Goal: Information Seeking & Learning: Learn about a topic

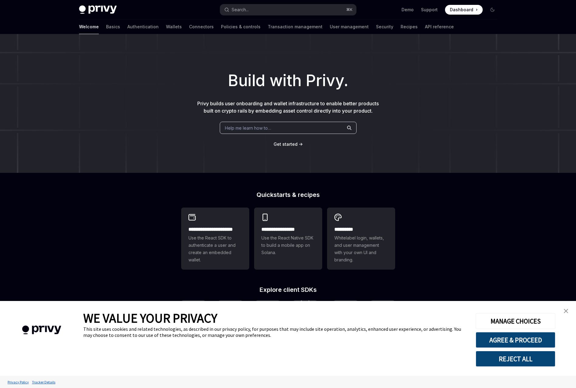
scroll to position [96, 0]
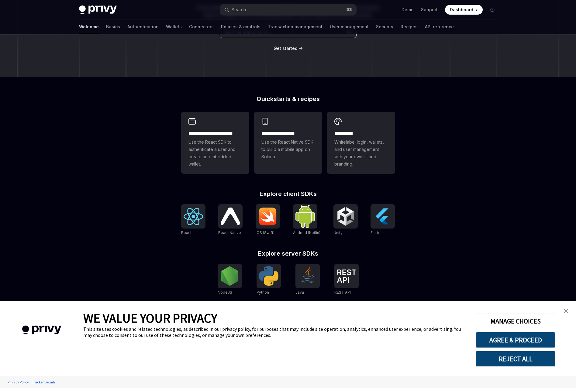
click at [568, 310] on img "close banner" at bounding box center [566, 311] width 4 height 4
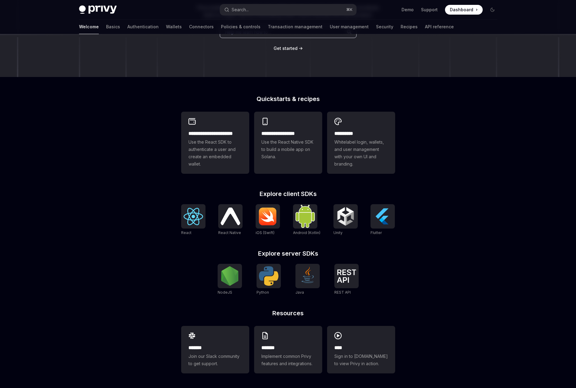
click at [463, 277] on div "**********" at bounding box center [288, 163] width 576 height 450
click at [232, 279] on img at bounding box center [229, 275] width 19 height 19
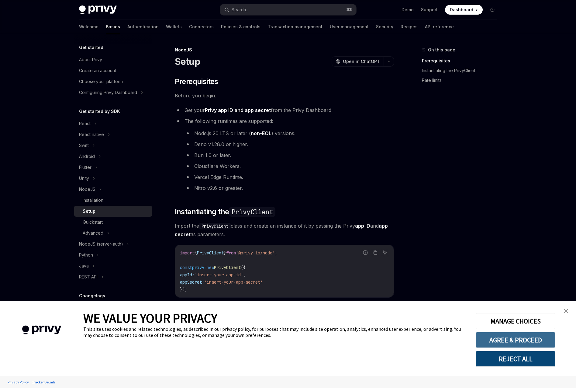
click at [531, 341] on button "AGREE & PROCEED" at bounding box center [516, 340] width 80 height 16
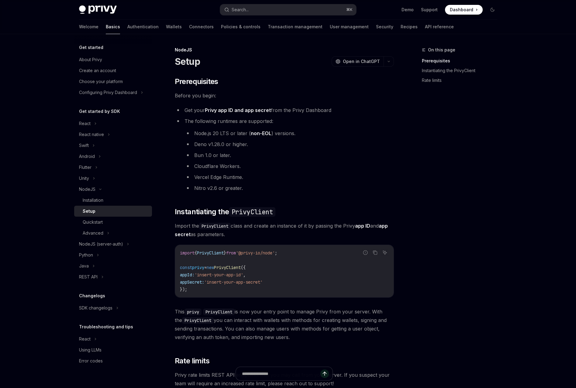
click at [463, 192] on div "On this page Prerequisites Instantiating the PrivyClient Rate limits" at bounding box center [456, 217] width 92 height 342
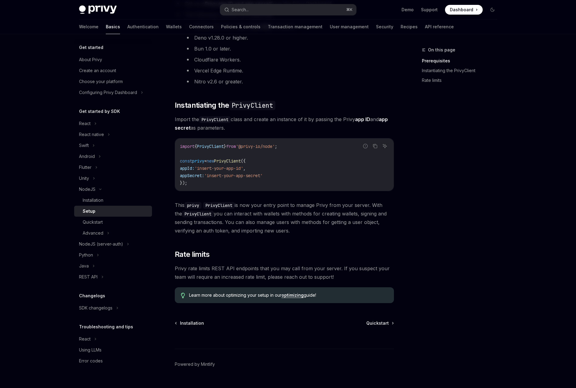
scroll to position [120, 0]
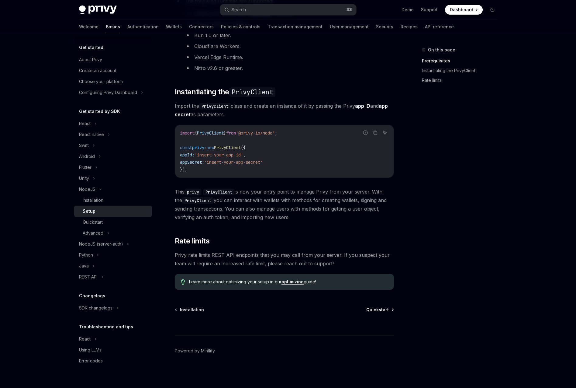
click at [392, 312] on link "Quickstart" at bounding box center [380, 310] width 27 height 6
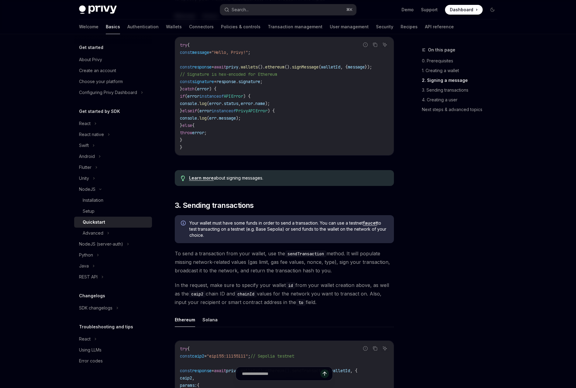
scroll to position [640, 0]
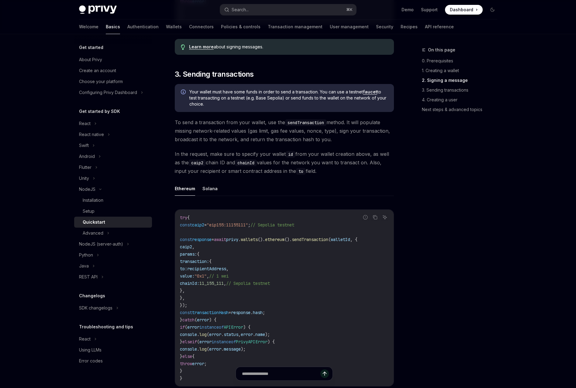
click at [369, 173] on span "In the request, make sure to specify your wallet id from your wallet creation a…" at bounding box center [284, 163] width 219 height 26
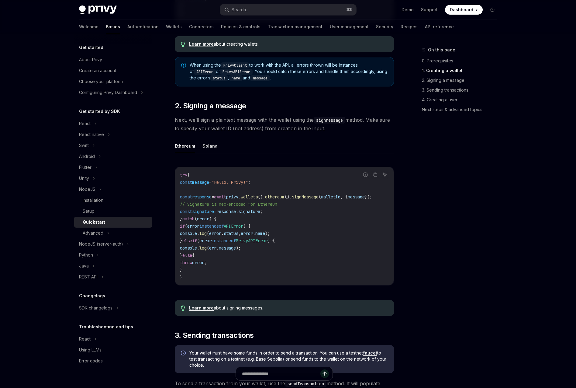
scroll to position [0, 0]
click at [425, 205] on div "On this page 0. Prerequisites 1. Creating a wallet 2. Signing a message 3. Send…" at bounding box center [456, 217] width 92 height 342
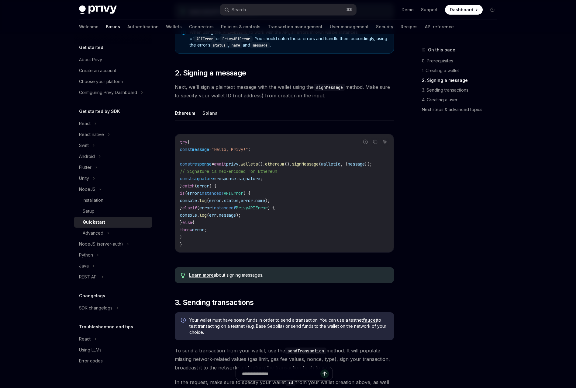
scroll to position [490, 0]
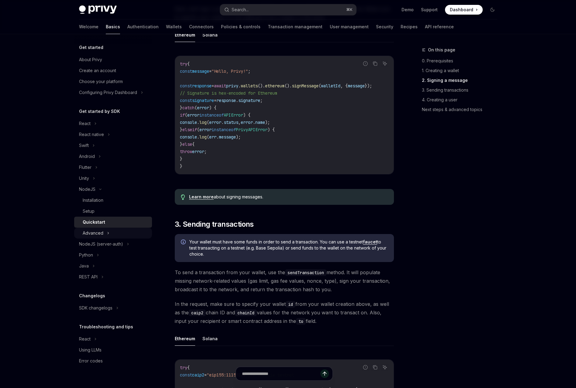
click at [110, 230] on div "Advanced" at bounding box center [113, 233] width 78 height 11
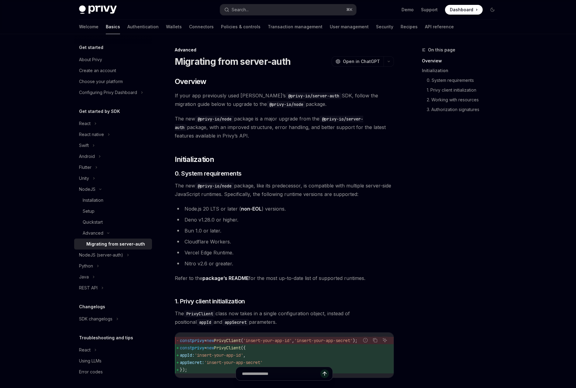
click at [109, 241] on div "Migrating from server-auth" at bounding box center [115, 243] width 59 height 7
click at [107, 222] on div "Quickstart" at bounding box center [116, 221] width 66 height 7
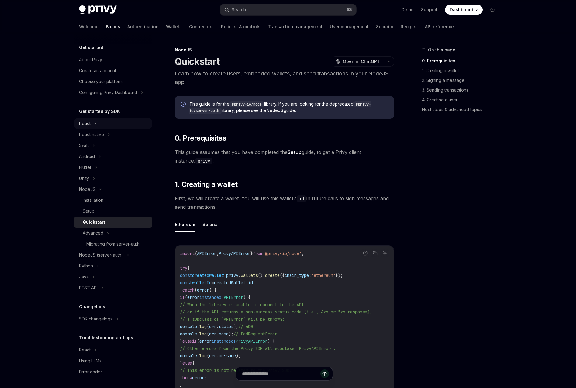
click at [103, 127] on div "React" at bounding box center [113, 123] width 78 height 11
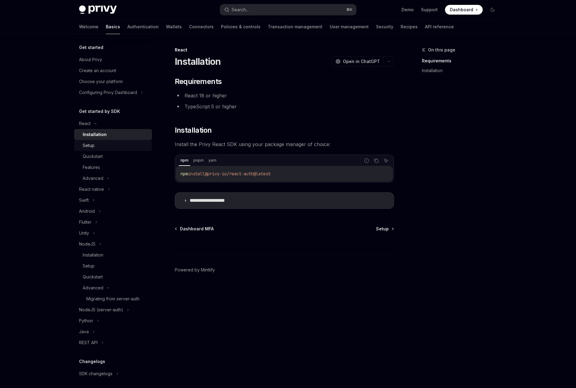
click at [102, 148] on div "Setup" at bounding box center [116, 145] width 66 height 7
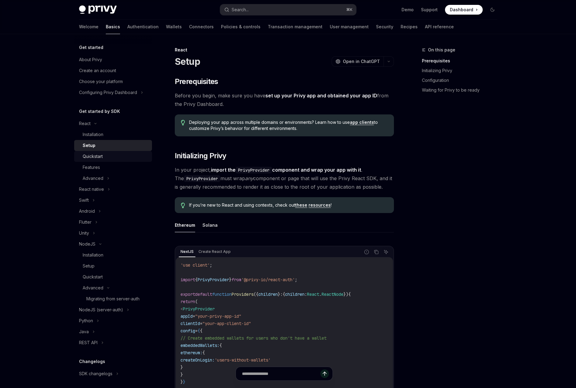
click at [102, 156] on div "Quickstart" at bounding box center [93, 156] width 20 height 7
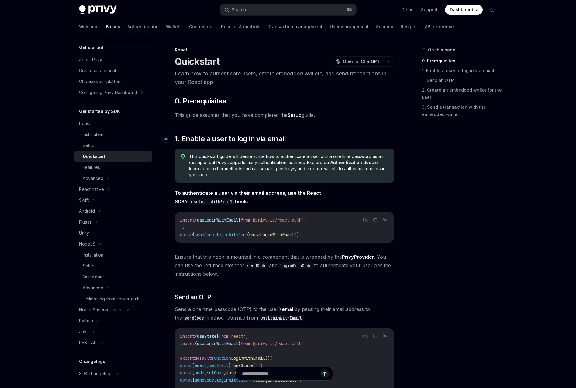
click at [257, 140] on span "1. Enable a user to log in via email" at bounding box center [230, 139] width 111 height 10
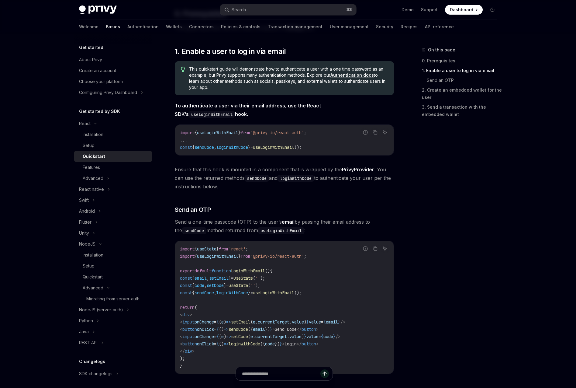
scroll to position [88, 0]
click at [436, 183] on div "On this page 0. Prerequisites 1. Enable a user to log in via email Send an OTP …" at bounding box center [456, 217] width 92 height 342
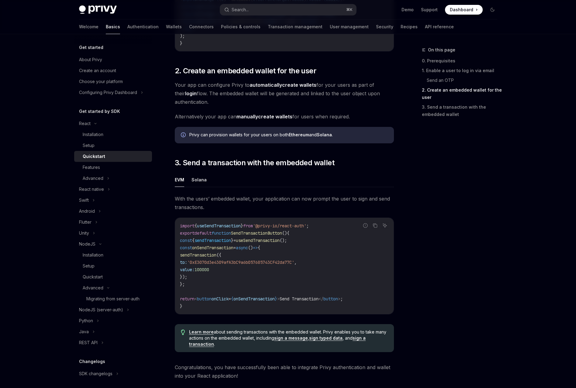
scroll to position [503, 0]
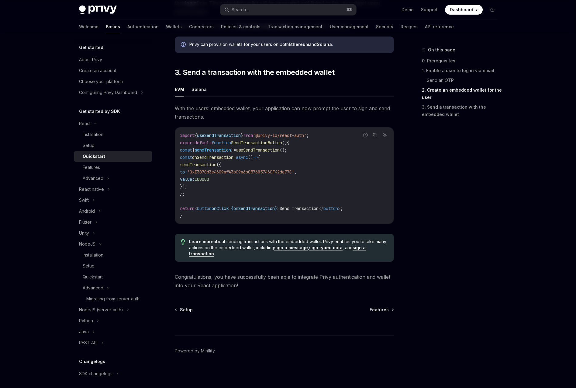
click at [340, 155] on code "import { useSendTransaction } from '@privy-io/react-auth' ; export default func…" at bounding box center [284, 176] width 209 height 88
click at [95, 148] on div "Setup" at bounding box center [116, 145] width 66 height 7
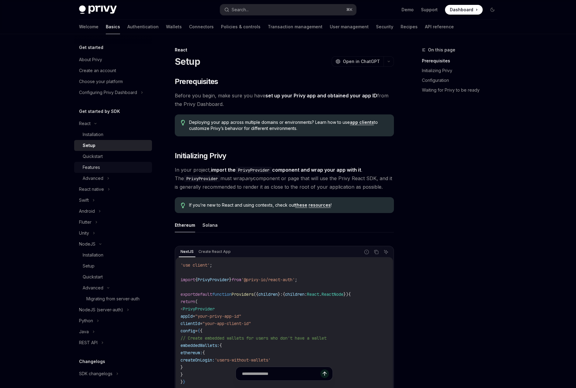
click at [96, 164] on div "Features" at bounding box center [91, 167] width 17 height 7
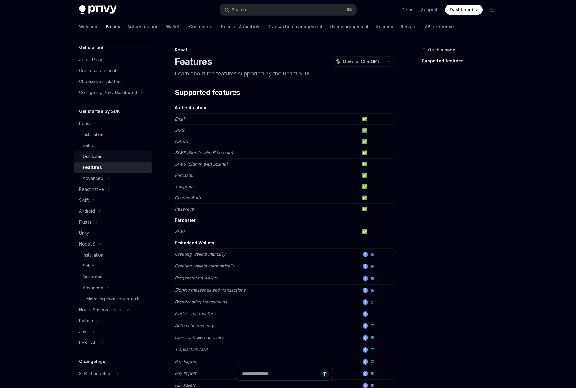
click at [103, 157] on div "Quickstart" at bounding box center [93, 156] width 20 height 7
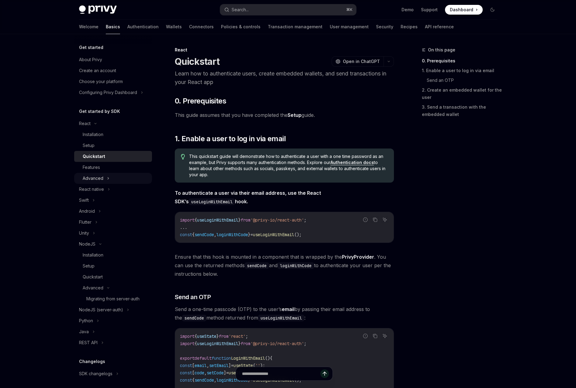
click at [108, 180] on icon at bounding box center [108, 178] width 2 height 7
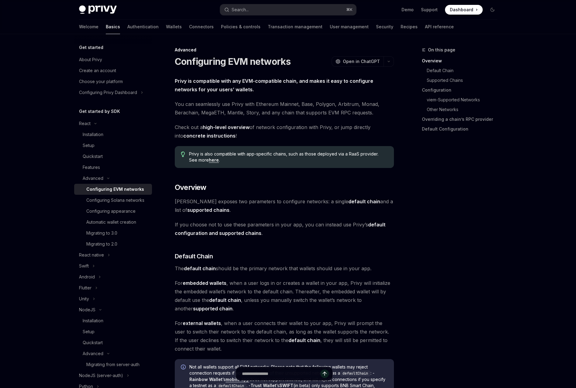
click at [280, 229] on span "If you choose not to use these parameters in your app, you can instead use Priv…" at bounding box center [284, 228] width 219 height 17
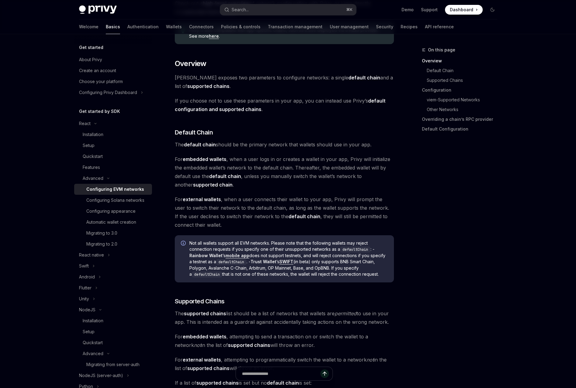
scroll to position [262, 0]
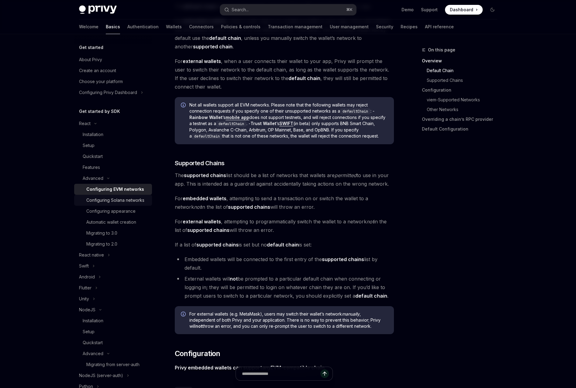
click at [126, 199] on div "Configuring Solana networks" at bounding box center [115, 200] width 58 height 7
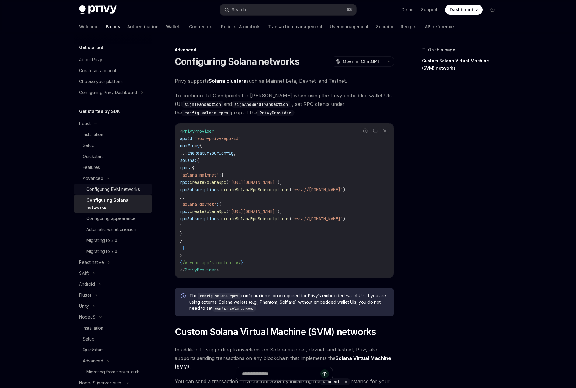
click at [119, 190] on div "Configuring EVM networks" at bounding box center [113, 189] width 54 height 7
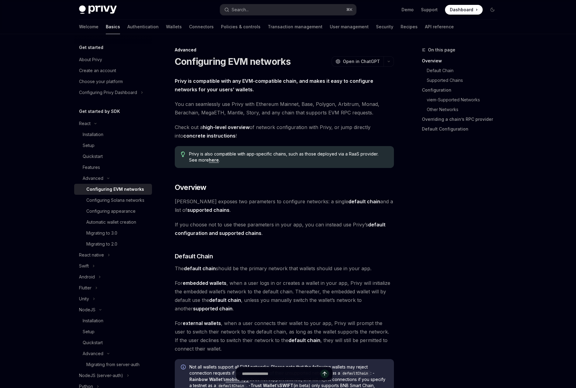
click at [122, 191] on div "Configuring EVM networks" at bounding box center [115, 189] width 58 height 7
click at [114, 133] on div "Installation" at bounding box center [116, 134] width 66 height 7
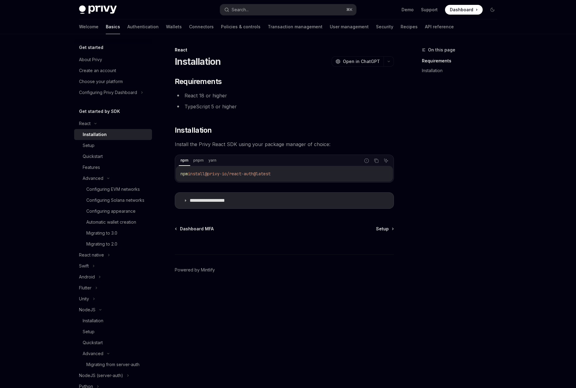
click at [338, 112] on div "**********" at bounding box center [284, 143] width 219 height 132
click at [121, 142] on div "Setup" at bounding box center [116, 145] width 66 height 7
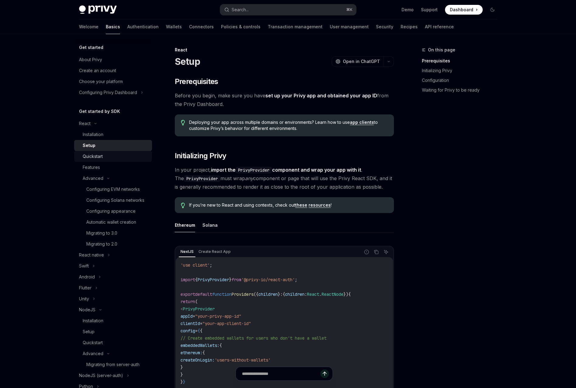
click at [106, 156] on div "Quickstart" at bounding box center [116, 156] width 66 height 7
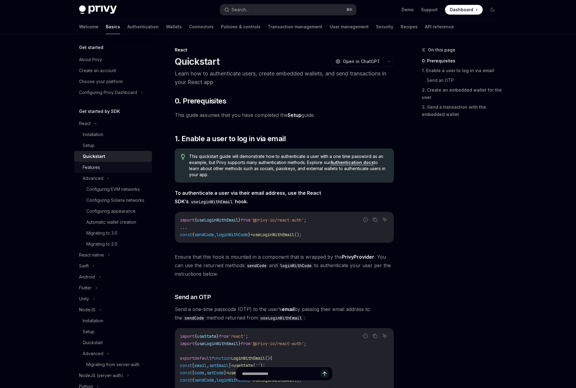
click at [107, 164] on div "Features" at bounding box center [116, 167] width 66 height 7
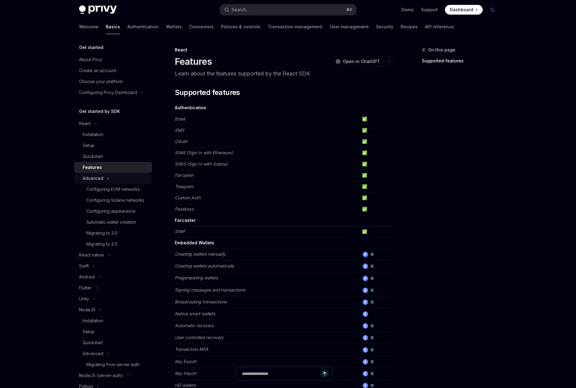
click at [110, 182] on div "Advanced" at bounding box center [113, 178] width 78 height 11
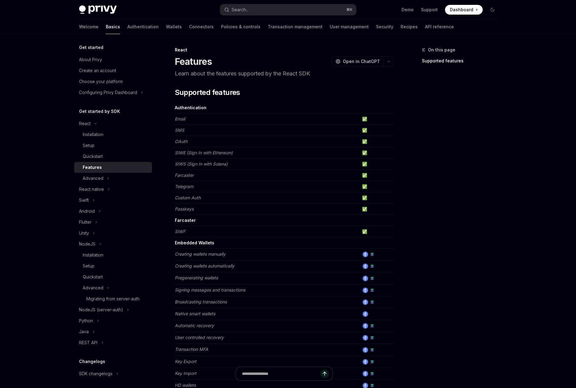
click at [114, 167] on div "Features" at bounding box center [116, 167] width 66 height 7
click at [112, 178] on div "Advanced" at bounding box center [113, 178] width 78 height 11
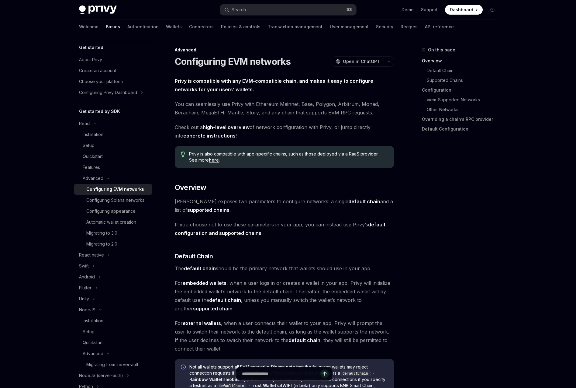
click at [112, 189] on div "Configuring EVM networks" at bounding box center [115, 189] width 58 height 7
click at [390, 62] on icon "button" at bounding box center [388, 61] width 7 height 2
click at [364, 106] on div "Copy page" at bounding box center [359, 103] width 59 height 6
click at [106, 210] on div "Configuring appearance" at bounding box center [110, 210] width 49 height 7
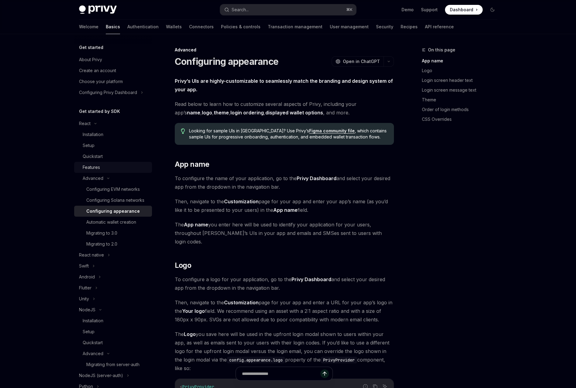
click at [108, 167] on div "Features" at bounding box center [116, 167] width 66 height 7
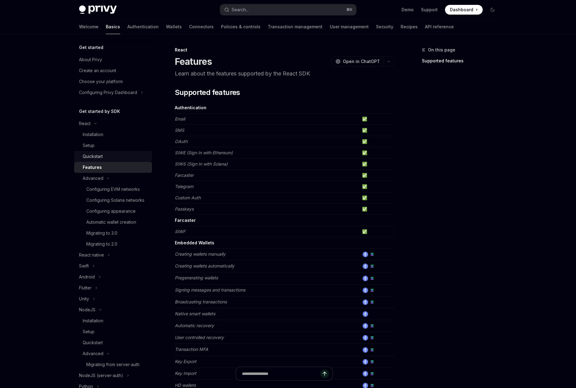
click at [114, 152] on link "Quickstart" at bounding box center [113, 156] width 78 height 11
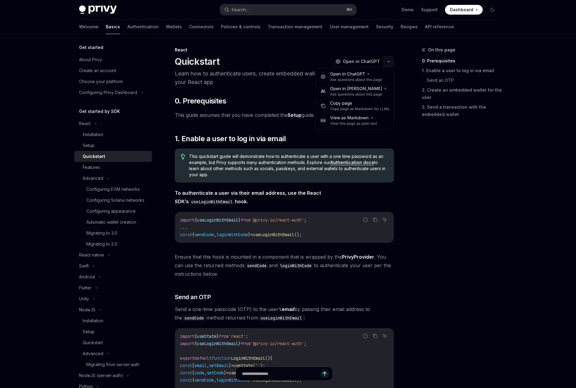
click at [387, 62] on icon "button" at bounding box center [388, 61] width 7 height 2
click at [359, 123] on div "View this page as plain text" at bounding box center [353, 123] width 47 height 5
click at [388, 61] on icon "button" at bounding box center [388, 61] width 7 height 2
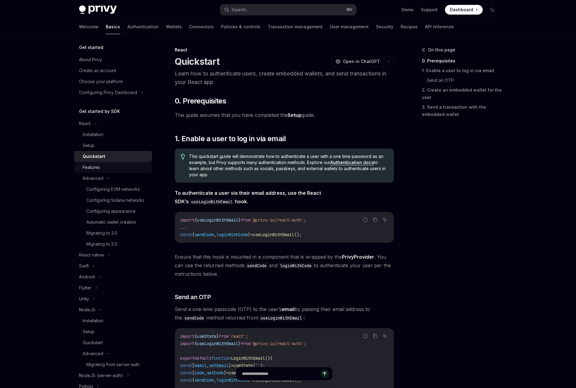
click at [116, 163] on link "Features" at bounding box center [113, 167] width 78 height 11
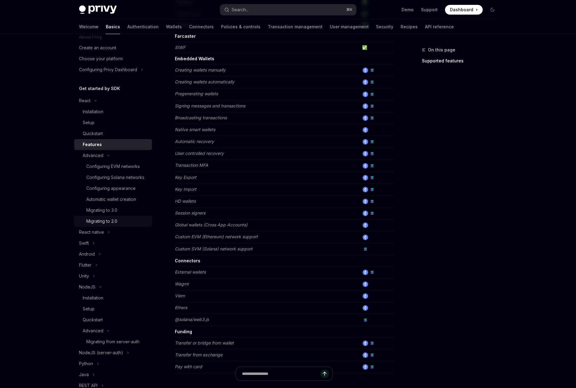
scroll to position [51, 0]
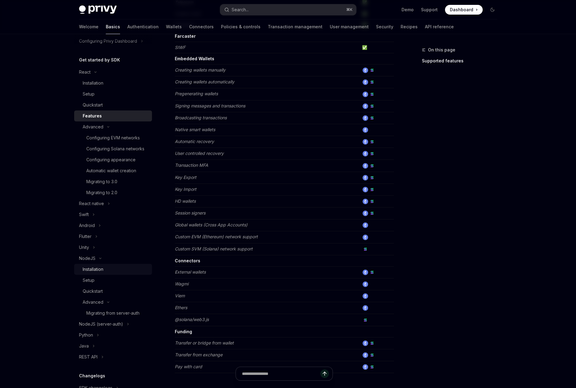
click at [101, 269] on div "Installation" at bounding box center [93, 269] width 21 height 7
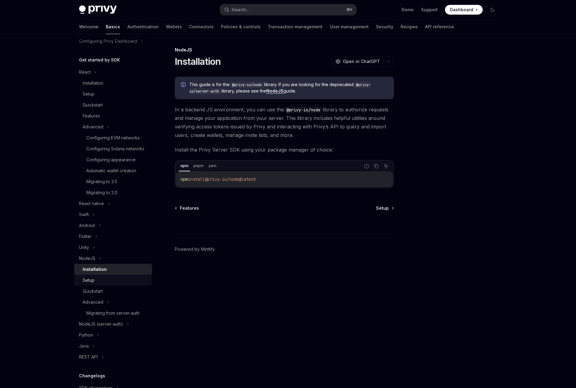
click at [99, 280] on div "Setup" at bounding box center [116, 280] width 66 height 7
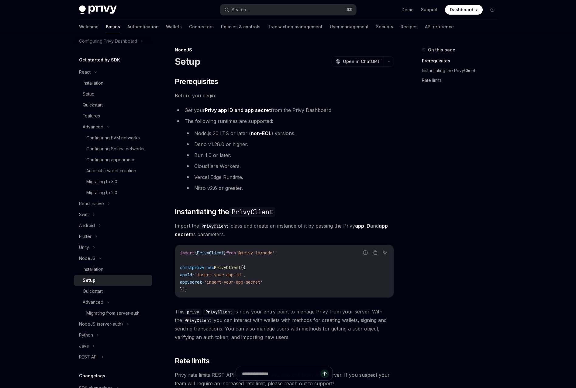
click at [397, 138] on div "On this page Prerequisites Instantiating the PrivyClient Rate limits NodeJS Set…" at bounding box center [288, 271] width 428 height 474
click at [334, 122] on li "The following runtimes are supported: Node.js 20 LTS or later ( non-EOL ) versi…" at bounding box center [284, 154] width 219 height 75
click at [331, 179] on li "Vercel Edge Runtime." at bounding box center [290, 177] width 210 height 9
click at [110, 143] on link "Configuring Solana networks" at bounding box center [113, 148] width 78 height 11
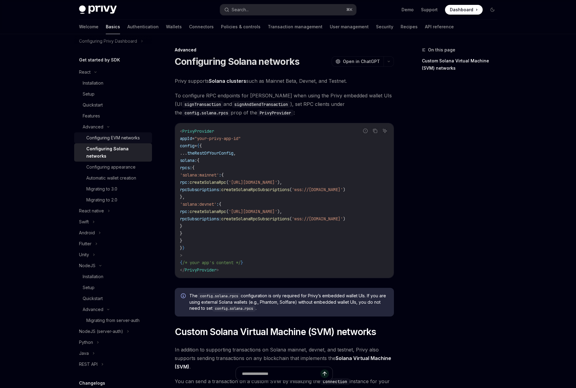
click at [112, 140] on div "Configuring EVM networks" at bounding box center [113, 137] width 54 height 7
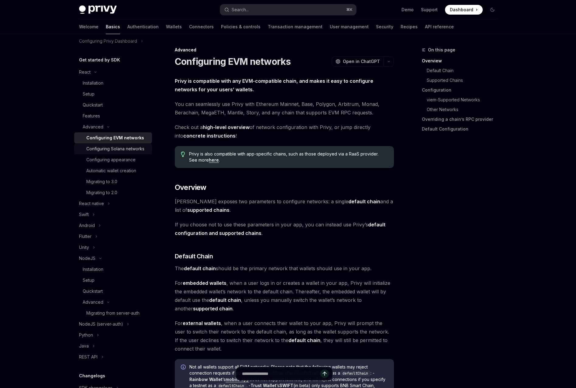
click at [113, 149] on div "Configuring Solana networks" at bounding box center [115, 148] width 58 height 7
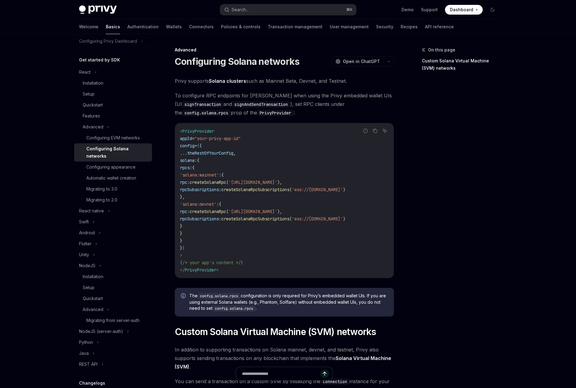
click at [292, 187] on span "(" at bounding box center [291, 189] width 2 height 5
click at [338, 251] on code "< PrivyProvider appId = "your-privy-app-id" config = { { ... theRestOfYourConfi…" at bounding box center [284, 200] width 209 height 146
click at [454, 133] on div "On this page Custom Solana Virtual Machine (SVM) networks" at bounding box center [456, 217] width 92 height 342
click at [460, 148] on div "On this page Custom Solana Virtual Machine (SVM) networks" at bounding box center [456, 217] width 92 height 342
click at [126, 174] on div "Automatic wallet creation" at bounding box center [111, 177] width 50 height 7
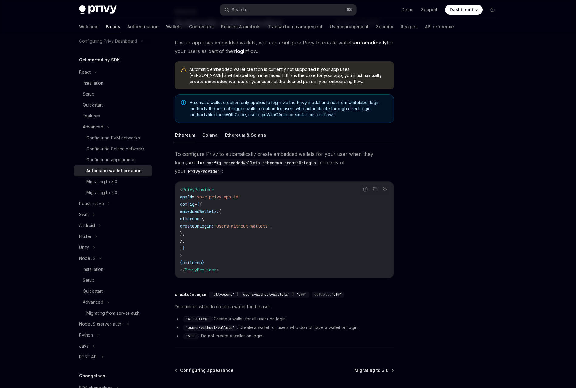
scroll to position [22, 0]
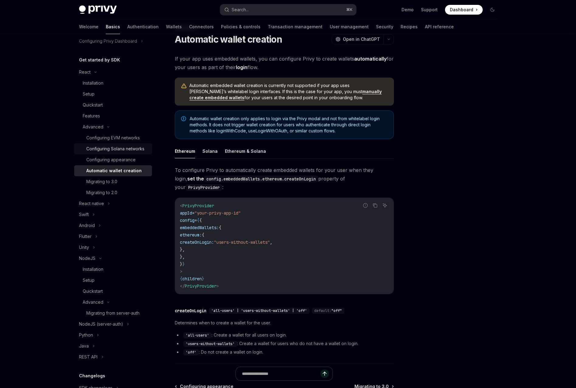
click at [111, 152] on div "Configuring Solana networks" at bounding box center [115, 148] width 58 height 7
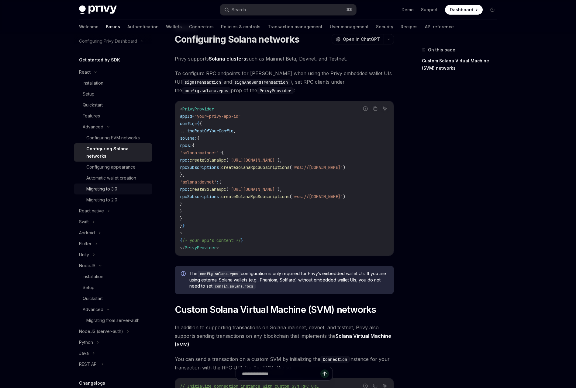
click at [105, 183] on link "Migrating to 3.0" at bounding box center [113, 188] width 78 height 11
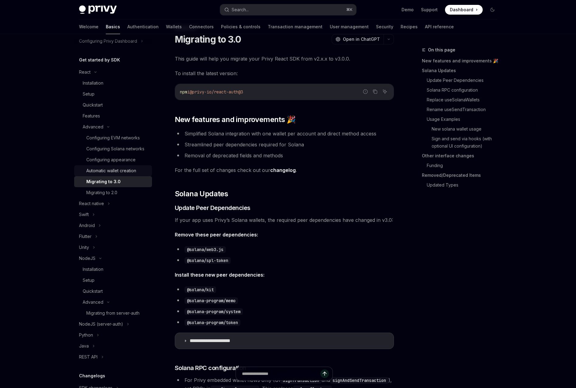
click at [109, 172] on div "Automatic wallet creation" at bounding box center [111, 170] width 50 height 7
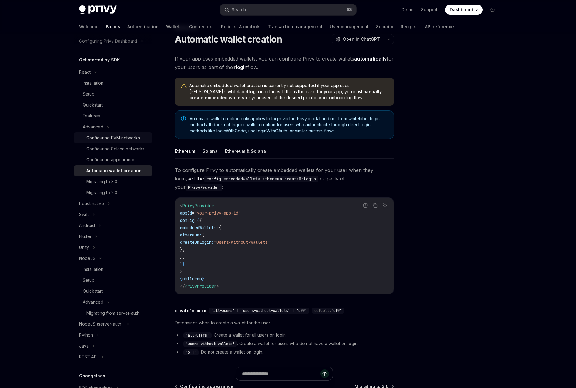
click at [105, 137] on div "Configuring EVM networks" at bounding box center [113, 137] width 54 height 7
type textarea "*"
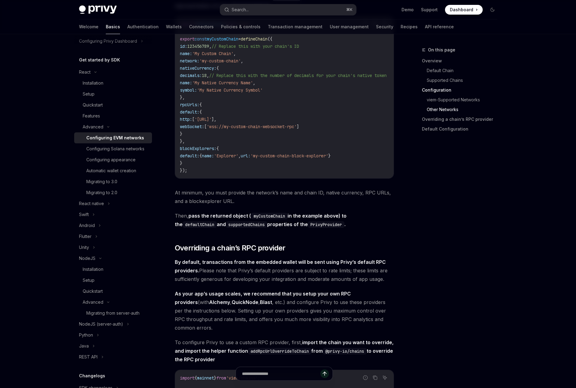
scroll to position [1135, 0]
